Goal: Information Seeking & Learning: Find specific fact

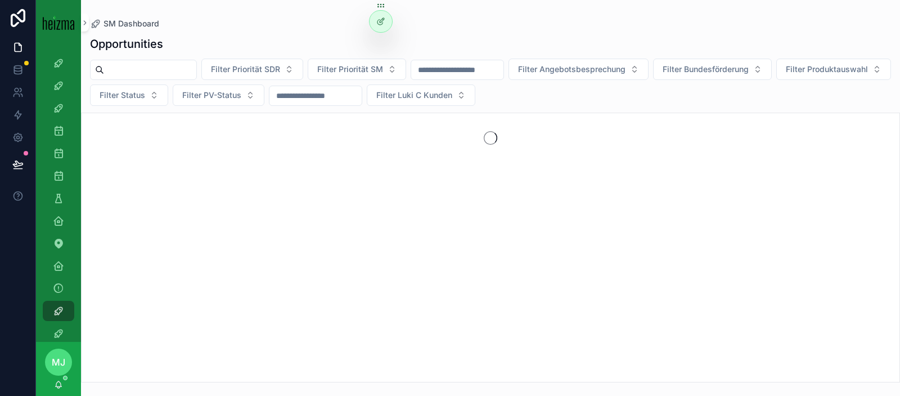
click at [147, 60] on div "scrollable content" at bounding box center [143, 70] width 107 height 20
click at [150, 62] on input "scrollable content" at bounding box center [150, 70] width 92 height 16
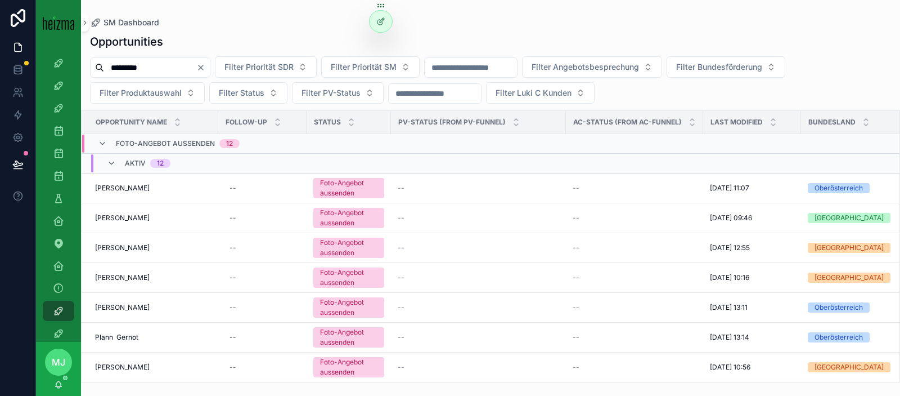
type input "*********"
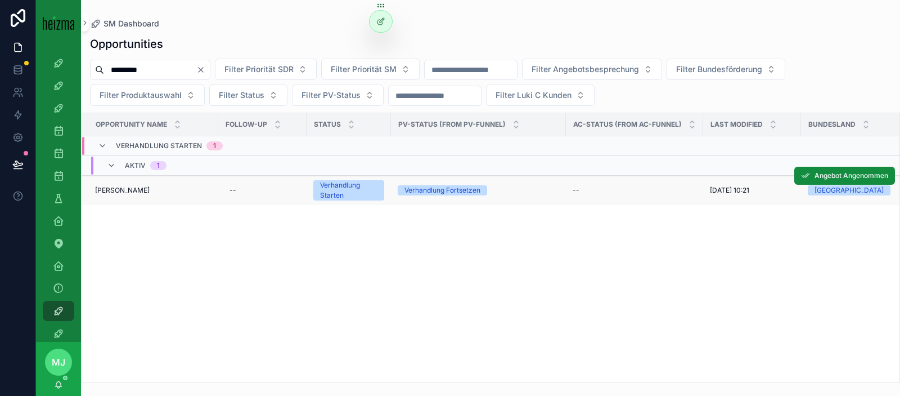
click at [118, 186] on span "[PERSON_NAME]" at bounding box center [122, 190] width 55 height 9
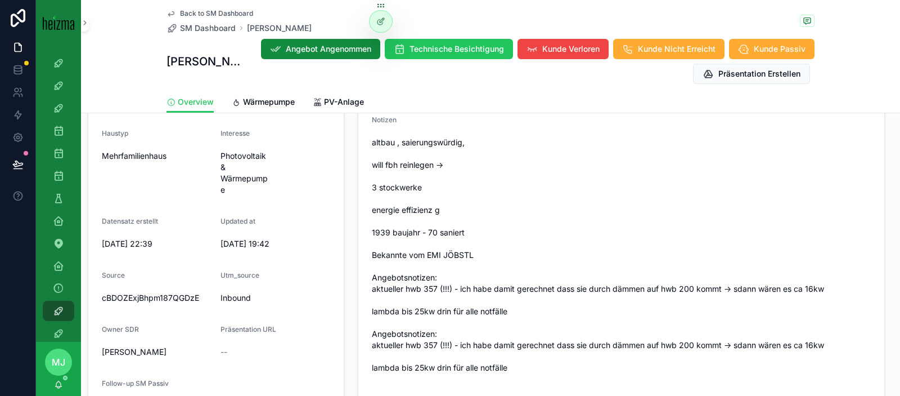
scroll to position [407, 0]
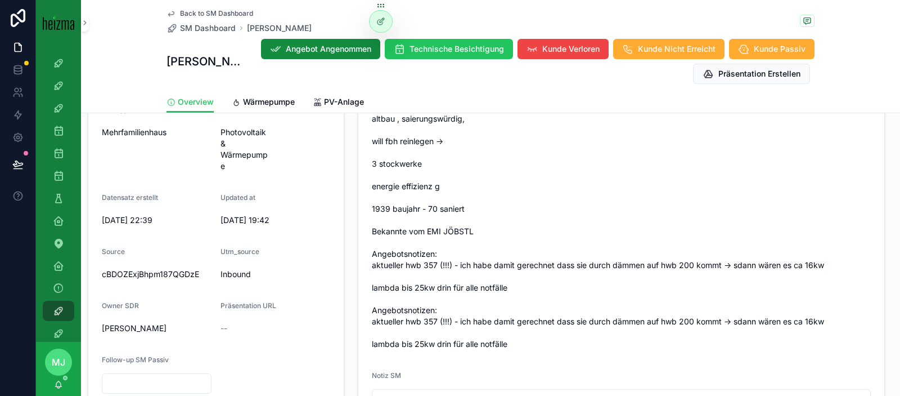
click at [349, 194] on div "Personal Information - [PERSON_NAME] Kundeninformationen Bearbeiten FirstName […" at bounding box center [216, 122] width 270 height 580
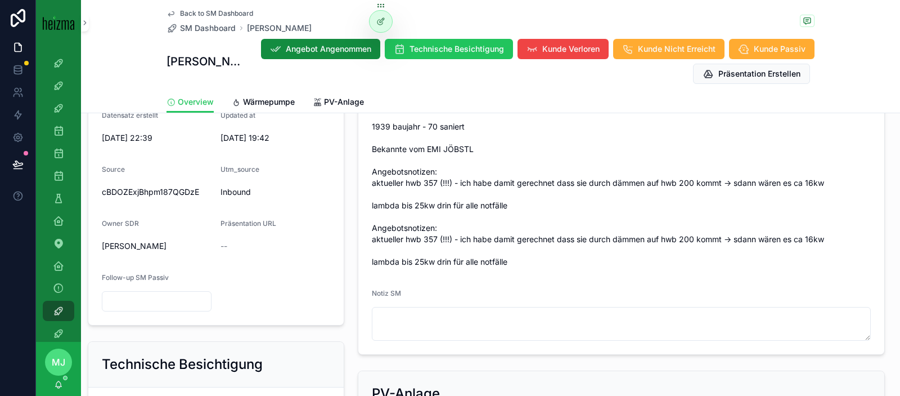
scroll to position [440, 0]
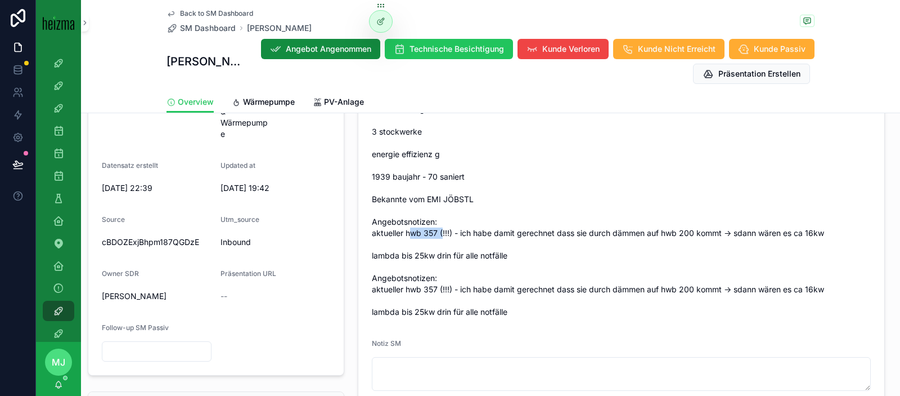
drag, startPoint x: 411, startPoint y: 232, endPoint x: 442, endPoint y: 233, distance: 31.5
click at [442, 233] on span "altbau , saierungswürdig, will fbh reinlegen -> 3 stockwerke energie effizienz …" at bounding box center [621, 199] width 499 height 236
click at [454, 232] on span "altbau , saierungswürdig, will fbh reinlegen -> 3 stockwerke energie effizienz …" at bounding box center [621, 199] width 499 height 236
click at [399, 232] on span "altbau , saierungswürdig, will fbh reinlegen -> 3 stockwerke energie effizienz …" at bounding box center [621, 199] width 499 height 236
click at [528, 225] on span "altbau , saierungswürdig, will fbh reinlegen -> 3 stockwerke energie effizienz …" at bounding box center [621, 199] width 499 height 236
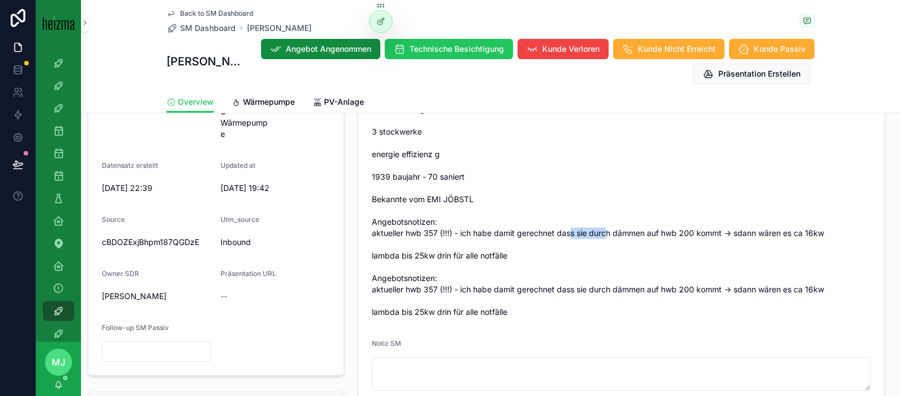
click at [608, 232] on span "altbau , saierungswürdig, will fbh reinlegen -> 3 stockwerke energie effizienz …" at bounding box center [621, 199] width 499 height 236
click at [622, 233] on span "altbau , saierungswürdig, will fbh reinlegen -> 3 stockwerke energie effizienz …" at bounding box center [621, 199] width 499 height 236
drag, startPoint x: 606, startPoint y: 235, endPoint x: 692, endPoint y: 236, distance: 85.5
click at [692, 236] on span "altbau , saierungswürdig, will fbh reinlegen -> 3 stockwerke energie effizienz …" at bounding box center [621, 199] width 499 height 236
drag, startPoint x: 699, startPoint y: 235, endPoint x: 689, endPoint y: 233, distance: 10.3
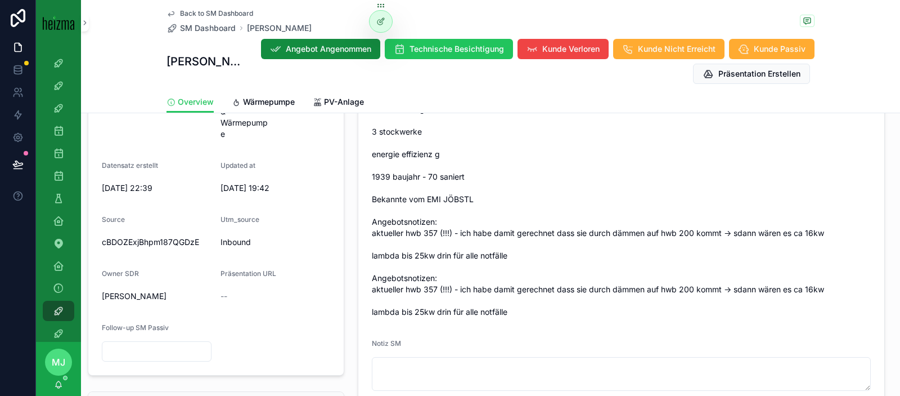
click at [699, 235] on span "altbau , saierungswürdig, will fbh reinlegen -> 3 stockwerke energie effizienz …" at bounding box center [621, 199] width 499 height 236
drag, startPoint x: 683, startPoint y: 232, endPoint x: 699, endPoint y: 232, distance: 15.8
click at [699, 232] on span "altbau , saierungswürdig, will fbh reinlegen -> 3 stockwerke energie effizienz …" at bounding box center [621, 199] width 499 height 236
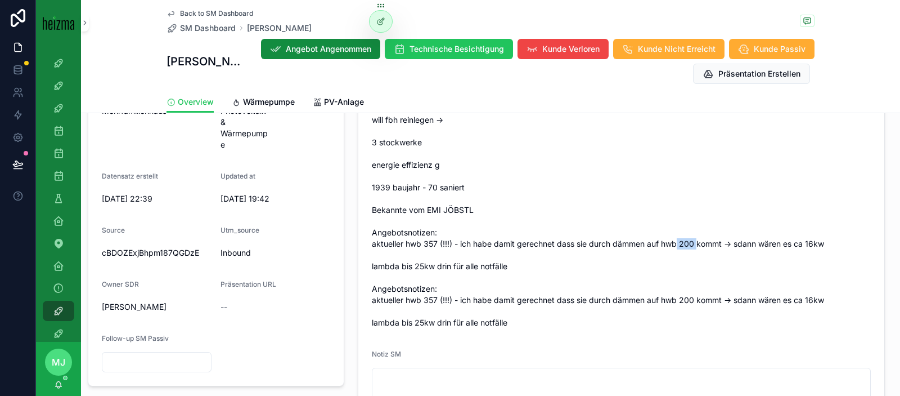
scroll to position [424, 0]
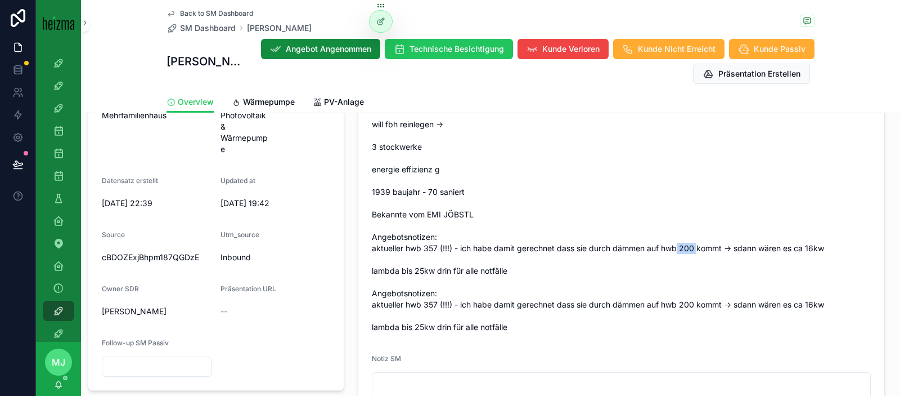
click at [689, 248] on span "altbau , saierungswürdig, will fbh reinlegen -> 3 stockwerke energie effizienz …" at bounding box center [621, 214] width 499 height 236
click at [684, 266] on span "altbau , saierungswürdig, will fbh reinlegen -> 3 stockwerke energie effizienz …" at bounding box center [621, 214] width 499 height 236
drag, startPoint x: 678, startPoint y: 250, endPoint x: 697, endPoint y: 247, distance: 19.3
click at [697, 247] on span "altbau , saierungswürdig, will fbh reinlegen -> 3 stockwerke energie effizienz …" at bounding box center [621, 214] width 499 height 236
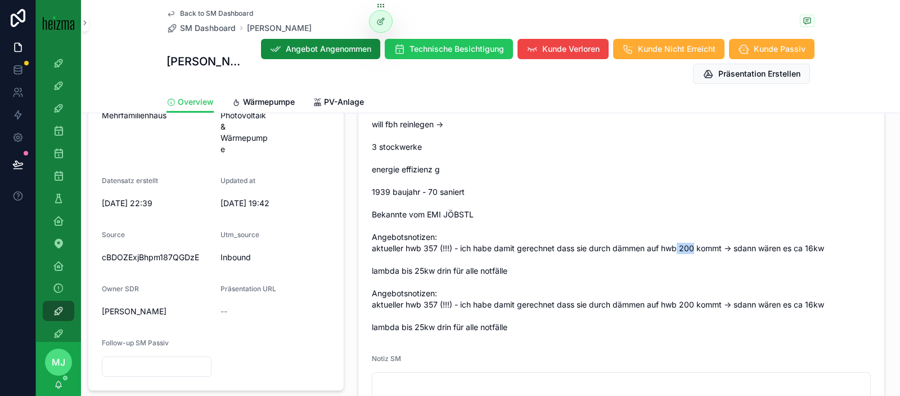
click at [697, 247] on span "altbau , saierungswürdig, will fbh reinlegen -> 3 stockwerke energie effizienz …" at bounding box center [621, 214] width 499 height 236
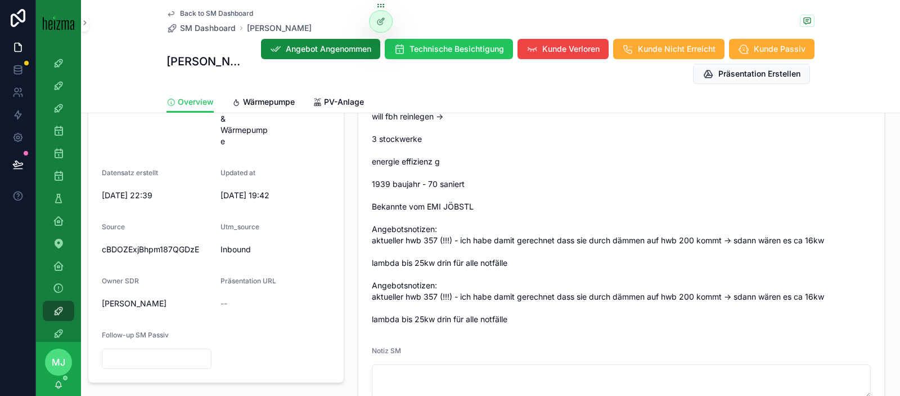
scroll to position [441, 0]
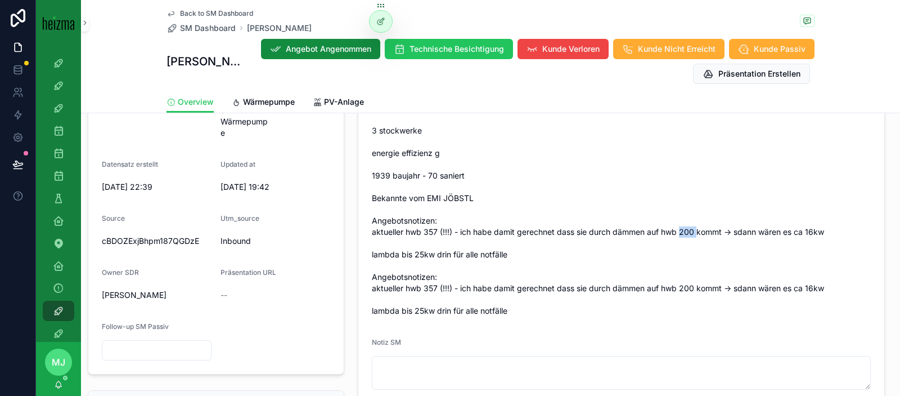
drag, startPoint x: 682, startPoint y: 234, endPoint x: 698, endPoint y: 234, distance: 16.3
click at [698, 234] on span "altbau , saierungswürdig, will fbh reinlegen -> 3 stockwerke energie effizienz …" at bounding box center [621, 198] width 499 height 236
click at [695, 234] on span "altbau , saierungswürdig, will fbh reinlegen -> 3 stockwerke energie effizienz …" at bounding box center [621, 198] width 499 height 236
click at [688, 235] on span "altbau , saierungswürdig, will fbh reinlegen -> 3 stockwerke energie effizienz …" at bounding box center [621, 198] width 499 height 236
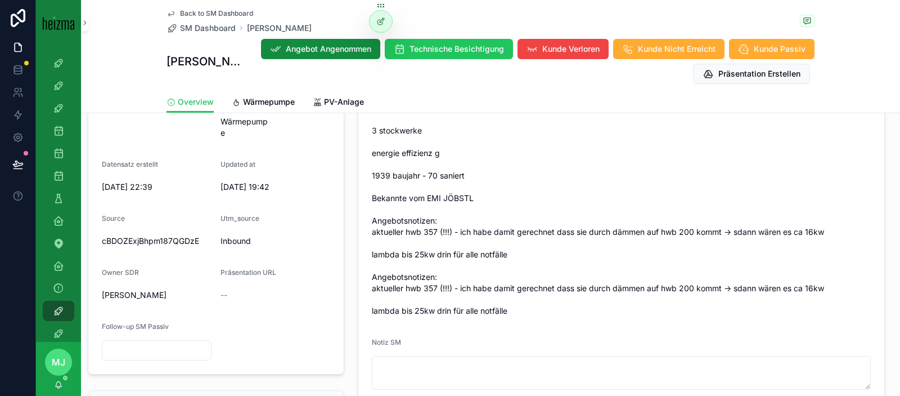
click at [698, 236] on span "altbau , saierungswürdig, will fbh reinlegen -> 3 stockwerke energie effizienz …" at bounding box center [621, 198] width 499 height 236
drag, startPoint x: 509, startPoint y: 232, endPoint x: 591, endPoint y: 235, distance: 82.2
click at [591, 235] on span "altbau , saierungswürdig, will fbh reinlegen -> 3 stockwerke energie effizienz …" at bounding box center [621, 198] width 499 height 236
click at [683, 230] on span "altbau , saierungswürdig, will fbh reinlegen -> 3 stockwerke energie effizienz …" at bounding box center [621, 198] width 499 height 236
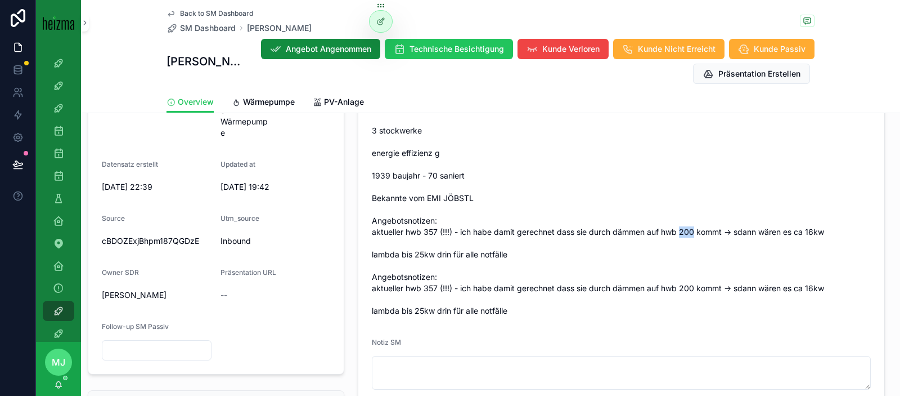
click at [683, 230] on span "altbau , saierungswürdig, will fbh reinlegen -> 3 stockwerke energie effizienz …" at bounding box center [621, 198] width 499 height 236
click at [694, 230] on span "altbau , saierungswürdig, will fbh reinlegen -> 3 stockwerke energie effizienz …" at bounding box center [621, 198] width 499 height 236
drag, startPoint x: 698, startPoint y: 231, endPoint x: 724, endPoint y: 230, distance: 25.9
click at [724, 230] on span "altbau , saierungswürdig, will fbh reinlegen -> 3 stockwerke energie effizienz …" at bounding box center [621, 198] width 499 height 236
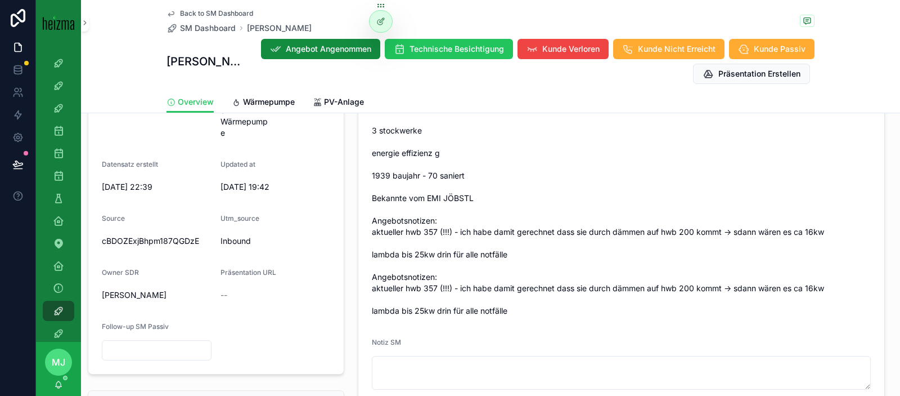
click at [461, 232] on span "altbau , saierungswürdig, will fbh reinlegen -> 3 stockwerke energie effizienz …" at bounding box center [621, 198] width 499 height 236
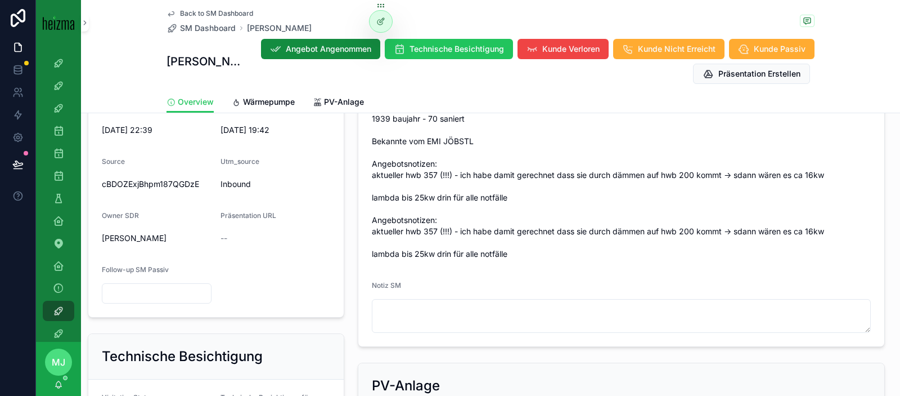
scroll to position [487, 0]
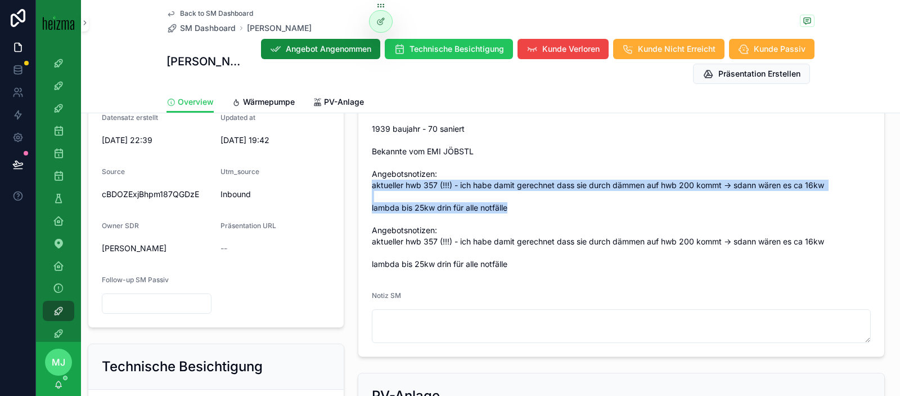
drag, startPoint x: 373, startPoint y: 185, endPoint x: 509, endPoint y: 206, distance: 137.2
click at [509, 206] on span "altbau , saierungswürdig, will fbh reinlegen -> 3 stockwerke energie effizienz …" at bounding box center [621, 151] width 499 height 236
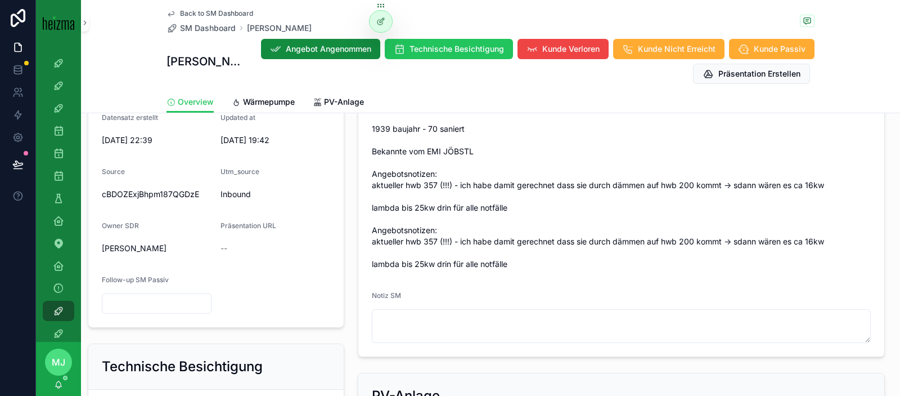
drag, startPoint x: 532, startPoint y: 207, endPoint x: 523, endPoint y: 208, distance: 9.0
click at [532, 207] on span "altbau , saierungswürdig, will fbh reinlegen -> 3 stockwerke energie effizienz …" at bounding box center [621, 151] width 499 height 236
drag, startPoint x: 523, startPoint y: 208, endPoint x: 374, endPoint y: 187, distance: 150.5
click at [374, 187] on span "altbau , saierungswürdig, will fbh reinlegen -> 3 stockwerke energie effizienz …" at bounding box center [621, 151] width 499 height 236
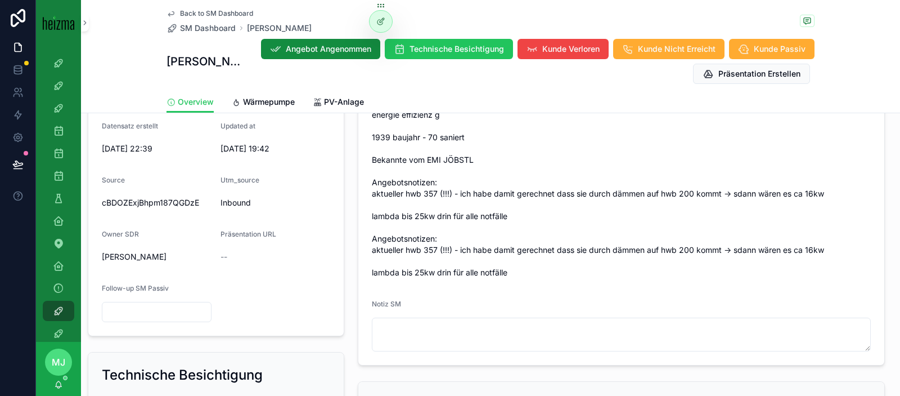
scroll to position [480, 0]
drag, startPoint x: 57, startPoint y: 310, endPoint x: 20, endPoint y: 316, distance: 38.2
click at [57, 310] on icon "scrollable content" at bounding box center [58, 310] width 11 height 11
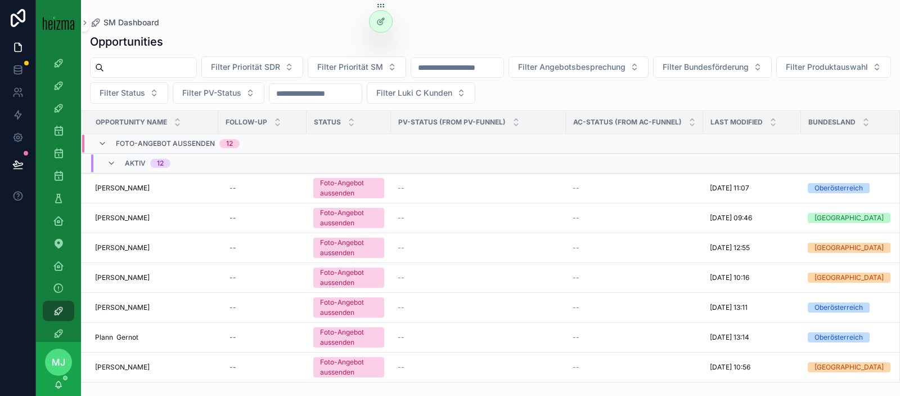
click at [136, 66] on input "scrollable content" at bounding box center [150, 68] width 92 height 16
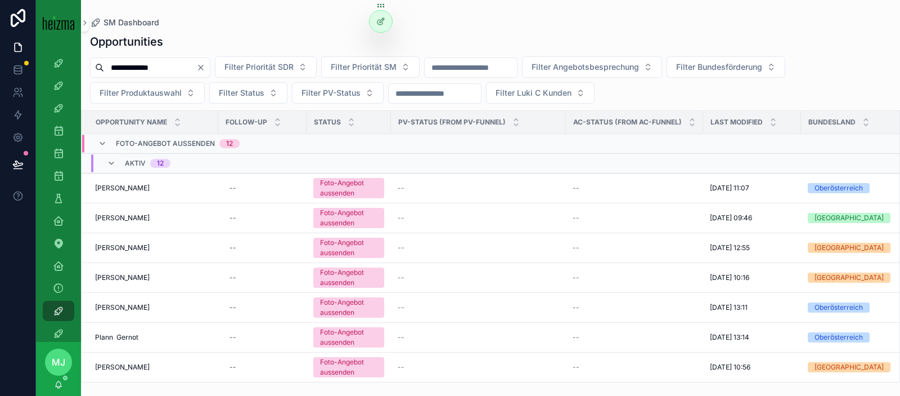
type input "**********"
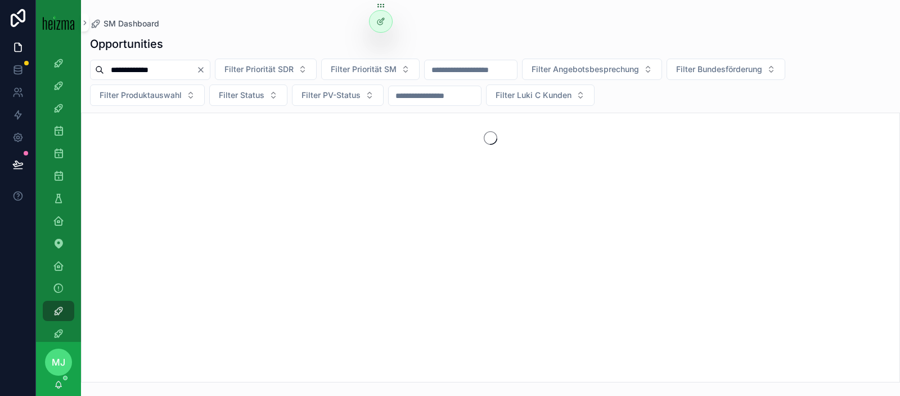
click at [230, 28] on div "SM Dashboard" at bounding box center [490, 23] width 801 height 11
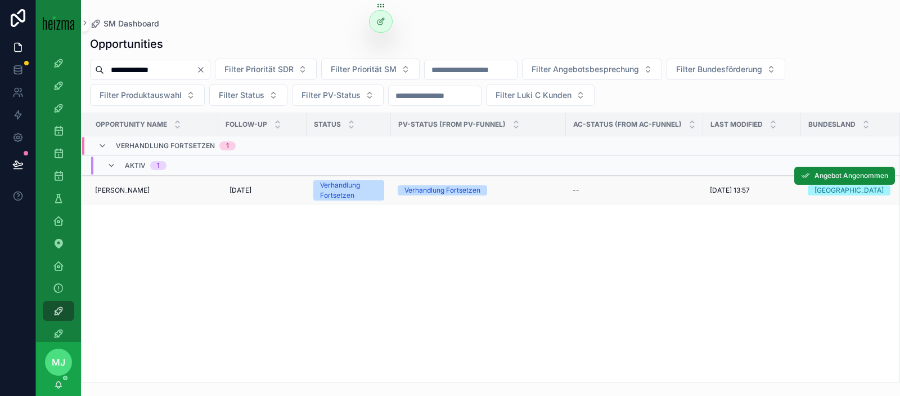
click at [117, 192] on span "[PERSON_NAME]" at bounding box center [122, 190] width 55 height 9
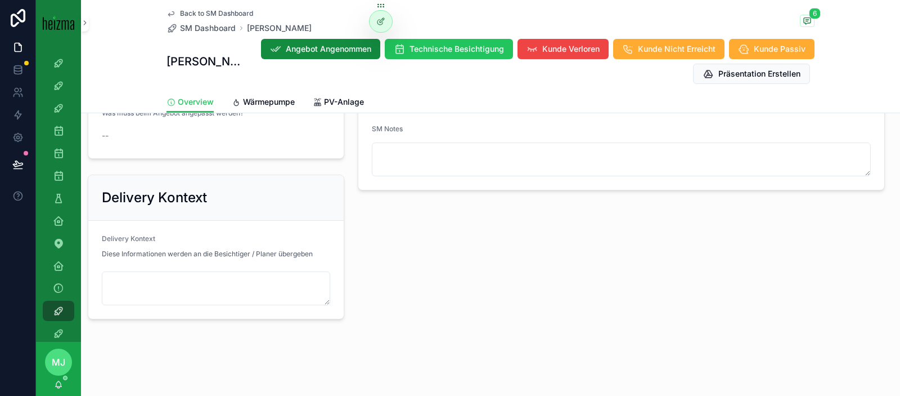
scroll to position [939, 0]
click at [809, 20] on icon "scrollable content" at bounding box center [807, 20] width 9 height 9
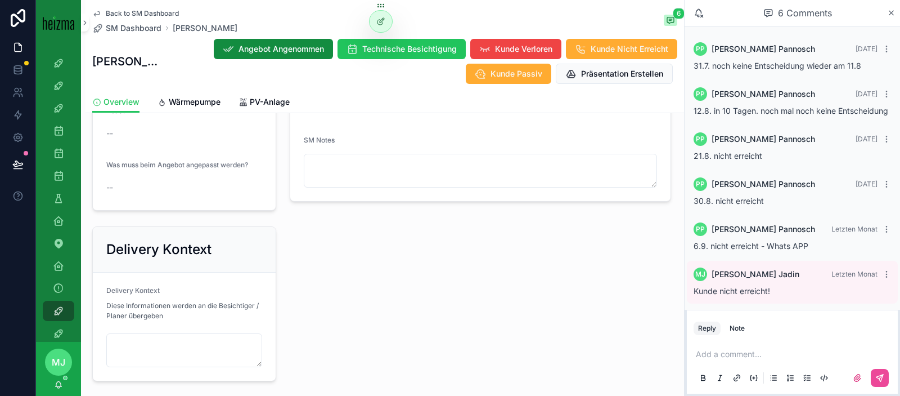
scroll to position [3, 0]
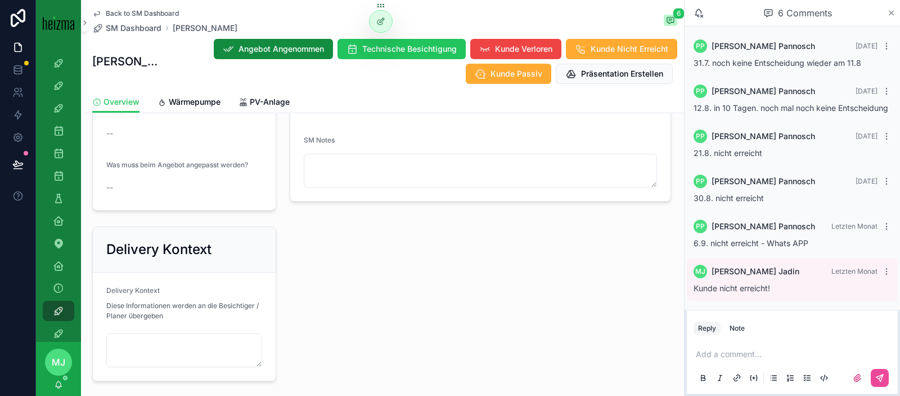
click at [894, 8] on icon "scrollable content" at bounding box center [891, 12] width 8 height 9
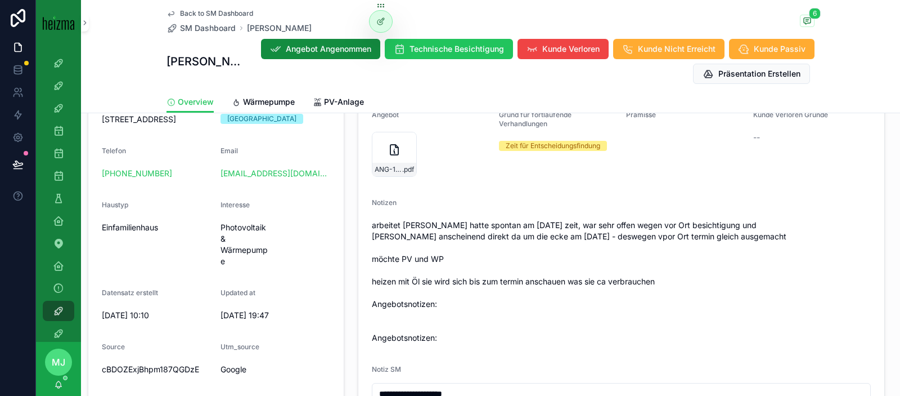
scroll to position [295, 0]
